Goal: Navigation & Orientation: Find specific page/section

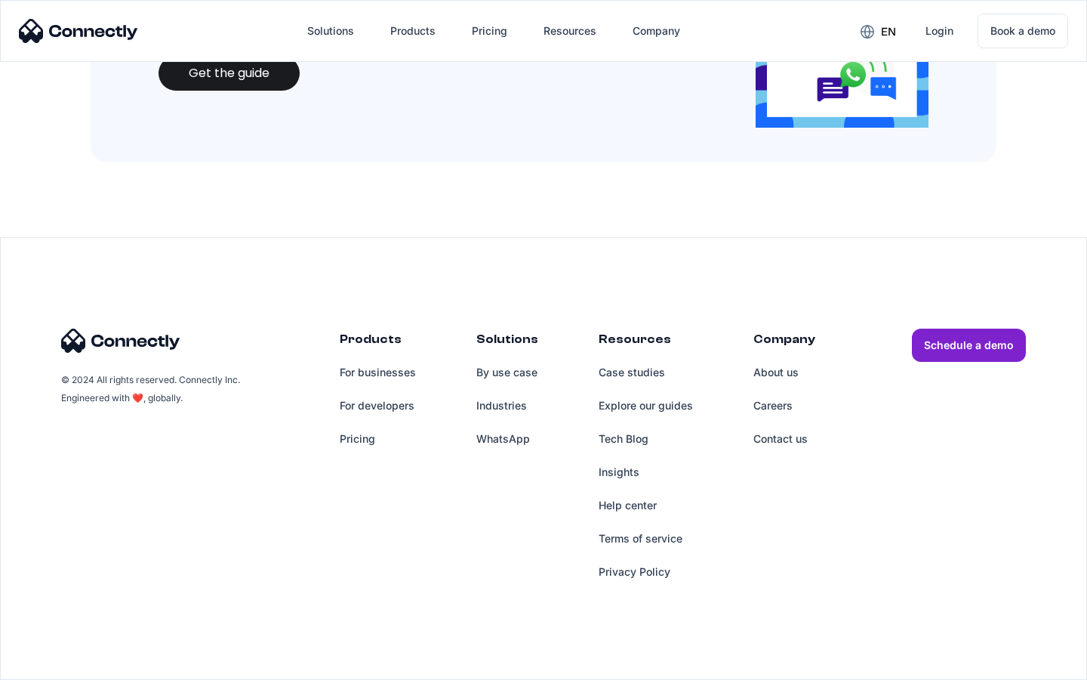
scroll to position [1641, 0]
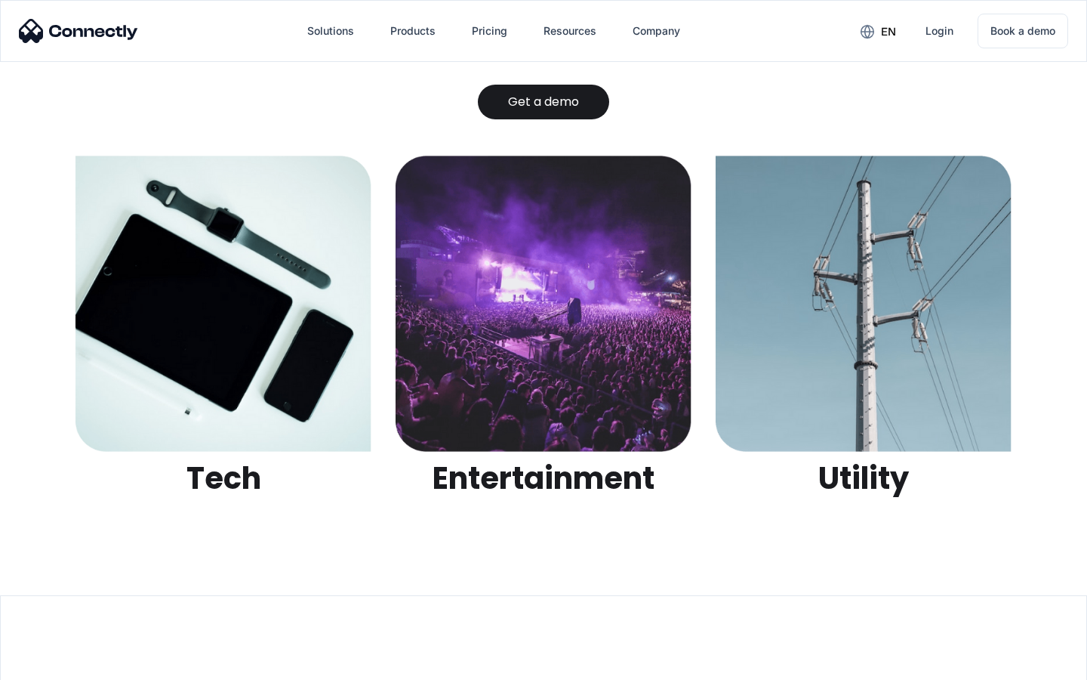
scroll to position [4763, 0]
